Goal: Information Seeking & Learning: Learn about a topic

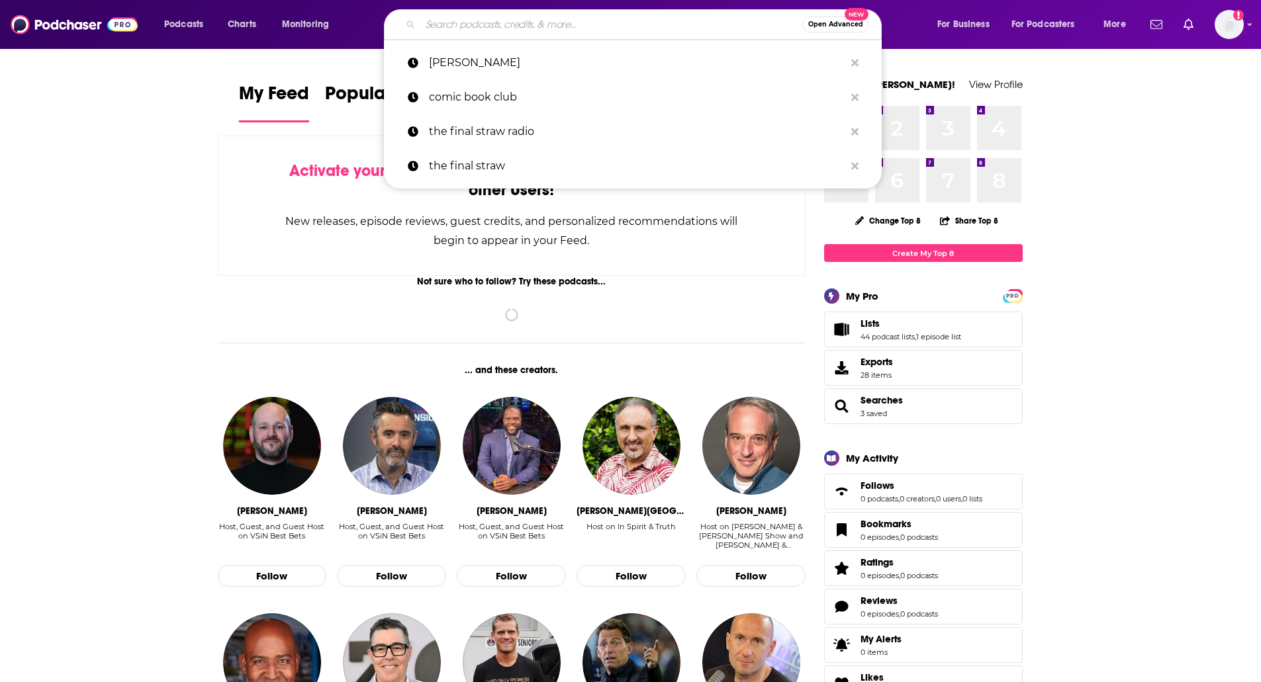
drag, startPoint x: 0, startPoint y: 0, endPoint x: 521, endPoint y: 29, distance: 521.7
click at [521, 29] on input "Search podcasts, credits, & more..." at bounding box center [611, 24] width 382 height 21
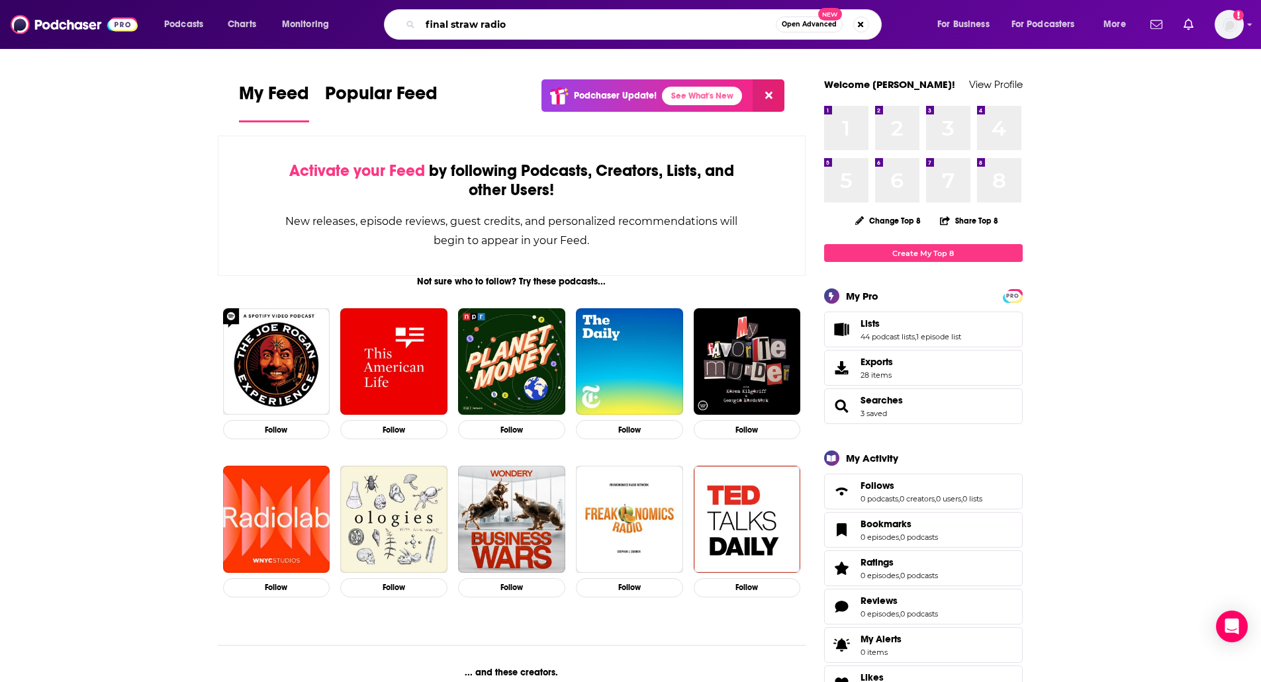
type input "final straw radio"
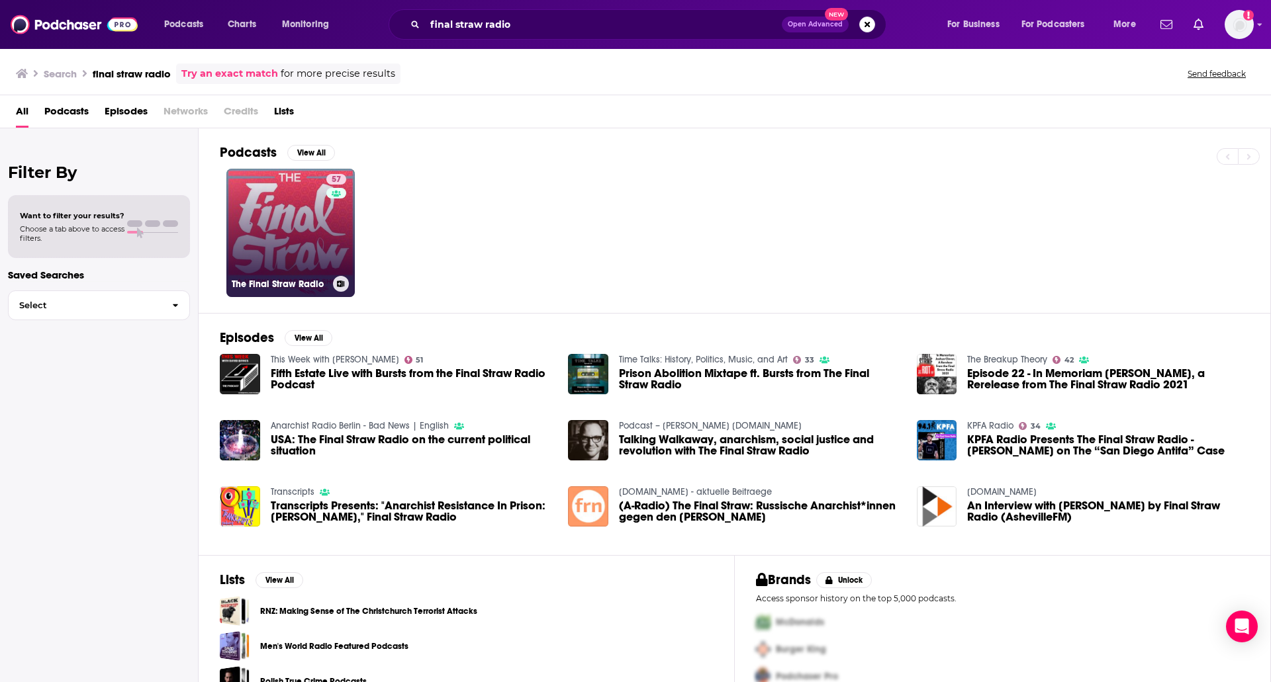
click at [278, 234] on link "57 The Final Straw Radio" at bounding box center [290, 233] width 128 height 128
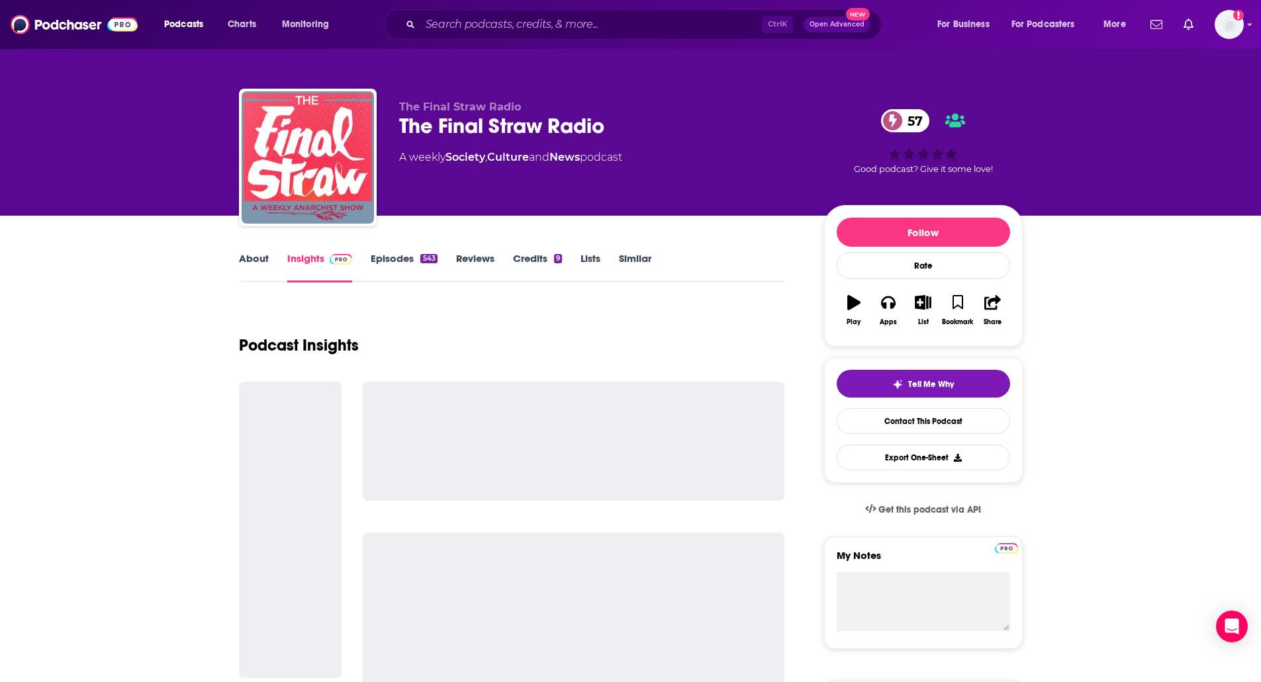
click at [246, 261] on link "About" at bounding box center [254, 267] width 30 height 30
